Goal: Go to known website: Go to known website

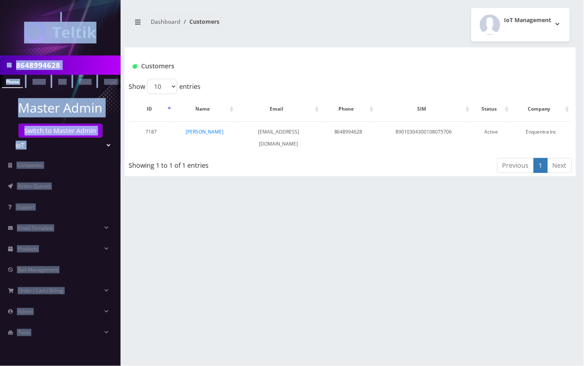
drag, startPoint x: 19, startPoint y: 15, endPoint x: 50, endPoint y: -49, distance: 70.9
click at [50, 0] on html "8648994628 Phone Name SIM Email Company Customer Master Admin Switch to Master …" at bounding box center [292, 183] width 584 height 366
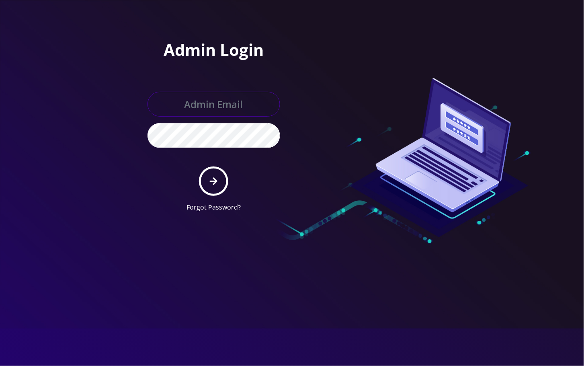
type input "angel@teltik.com"
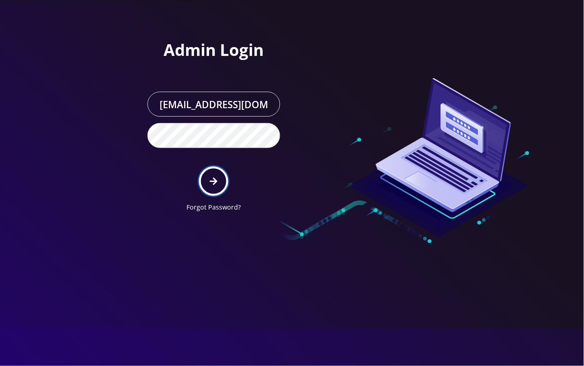
click at [206, 183] on button "submit" at bounding box center [213, 180] width 29 height 29
